Goal: Check status: Check status

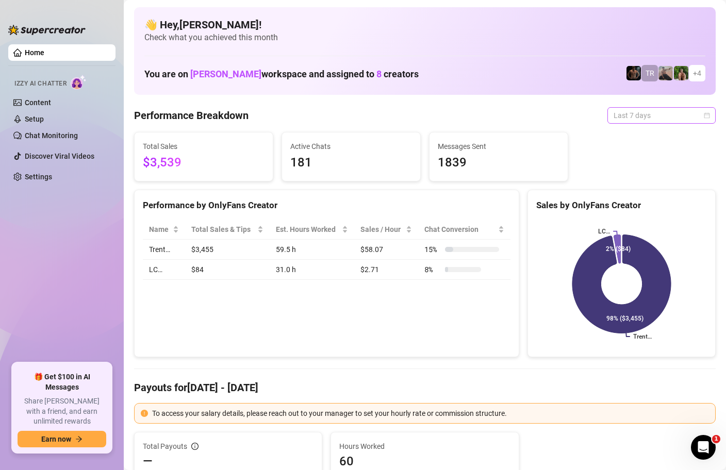
click at [710, 115] on div "Last 7 days" at bounding box center [661, 115] width 108 height 16
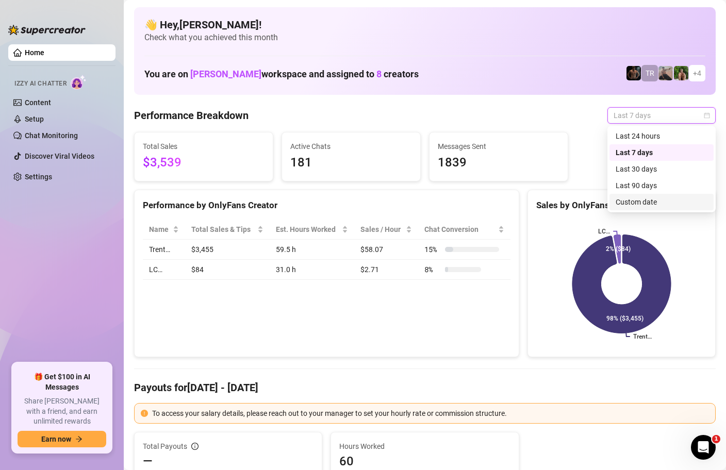
click at [645, 205] on div "Custom date" at bounding box center [662, 201] width 92 height 11
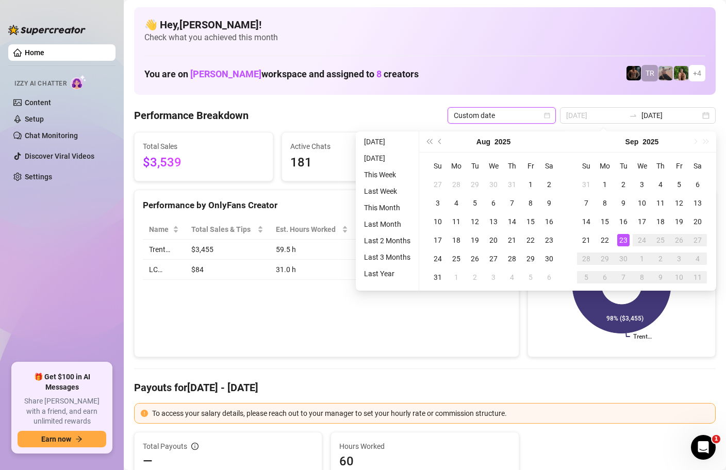
type input "[DATE]"
click at [624, 242] on div "23" at bounding box center [623, 240] width 12 height 12
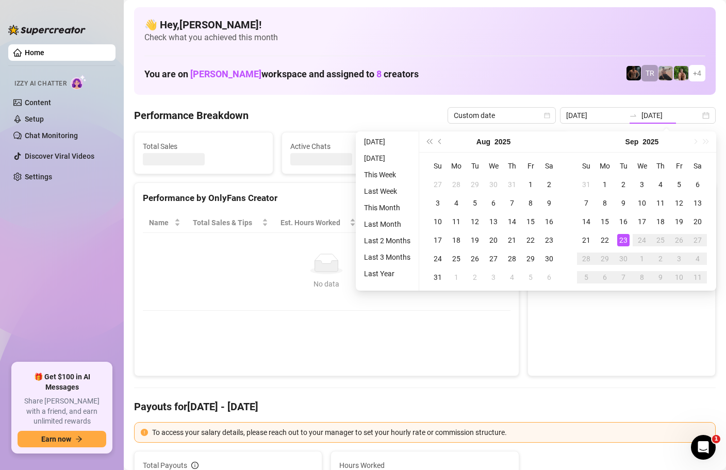
type input "[DATE]"
